Goal: Task Accomplishment & Management: Complete application form

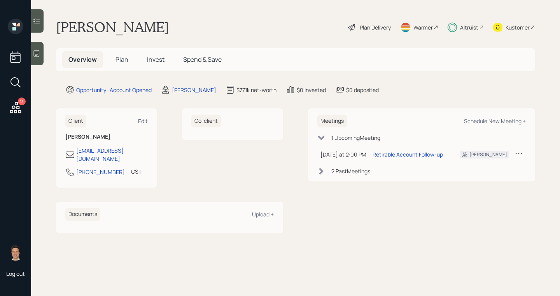
click at [113, 61] on h5 "Plan" at bounding box center [121, 59] width 25 height 17
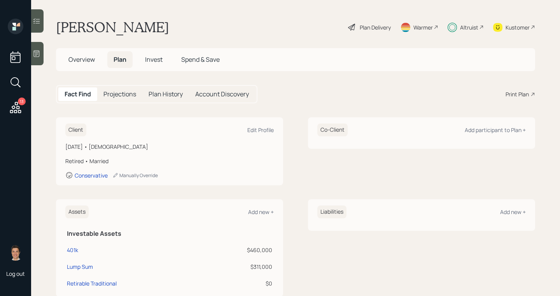
click at [97, 145] on div "[DATE] • [DEMOGRAPHIC_DATA]" at bounding box center [169, 147] width 208 height 8
click at [78, 59] on span "Overview" at bounding box center [81, 59] width 26 height 9
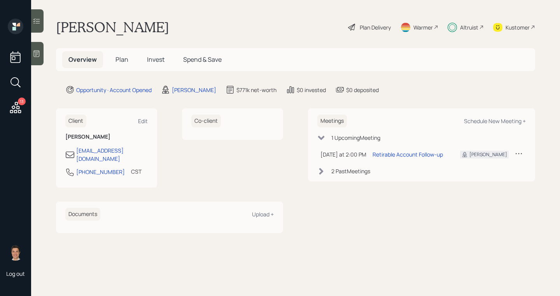
click at [465, 27] on div "Altruist" at bounding box center [469, 27] width 18 height 8
click at [122, 64] on h5 "Plan" at bounding box center [121, 59] width 25 height 17
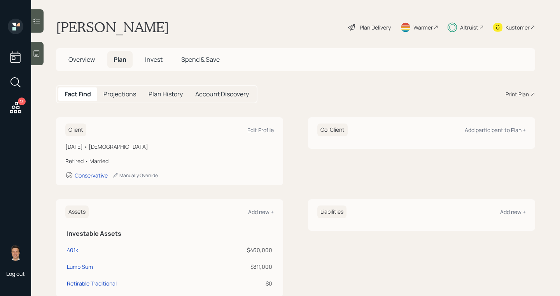
click at [120, 98] on h5 "Projections" at bounding box center [119, 94] width 33 height 7
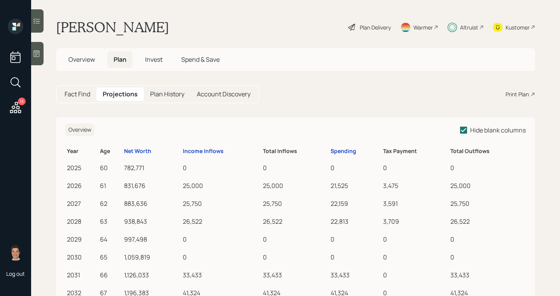
click at [375, 30] on div "Plan Delivery" at bounding box center [375, 27] width 31 height 8
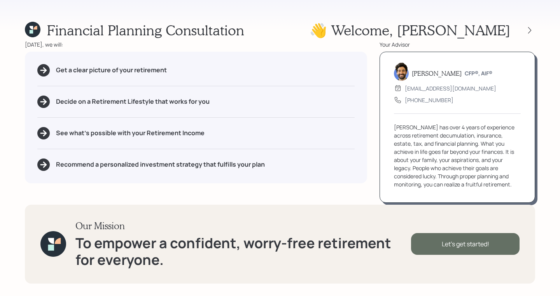
click at [437, 252] on div "Let's get started!" at bounding box center [465, 244] width 108 height 22
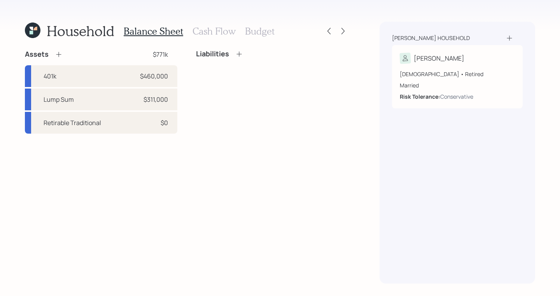
click at [214, 36] on h3 "Cash Flow" at bounding box center [213, 31] width 43 height 11
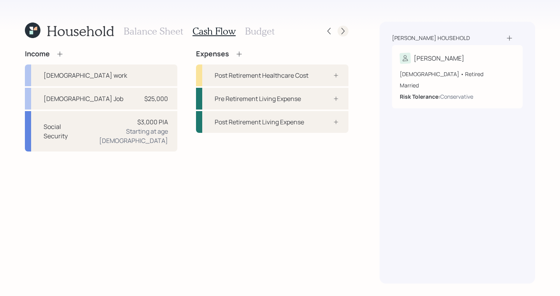
click at [343, 34] on icon at bounding box center [343, 31] width 8 height 8
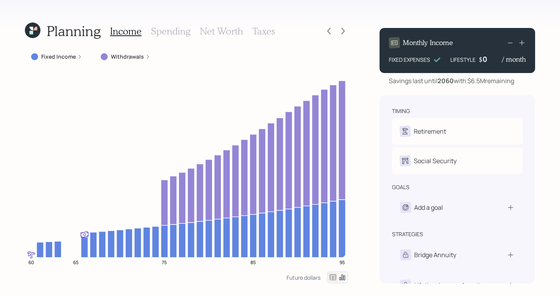
click at [30, 28] on icon at bounding box center [31, 28] width 3 height 3
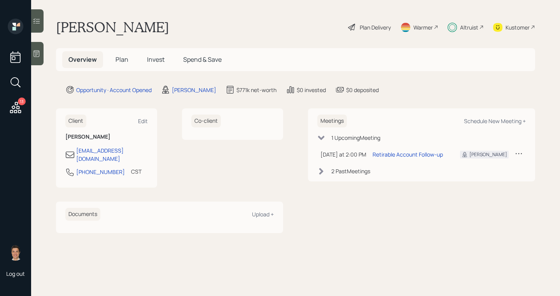
click at [117, 61] on span "Plan" at bounding box center [121, 59] width 13 height 9
